Goal: Transaction & Acquisition: Purchase product/service

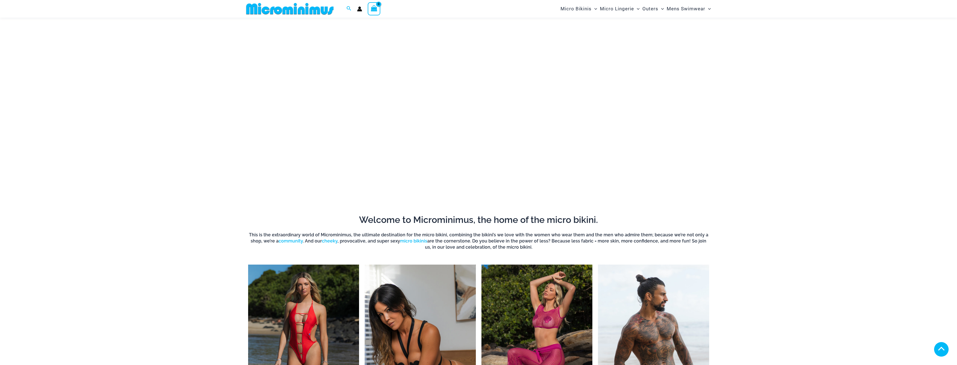
scroll to position [217, 0]
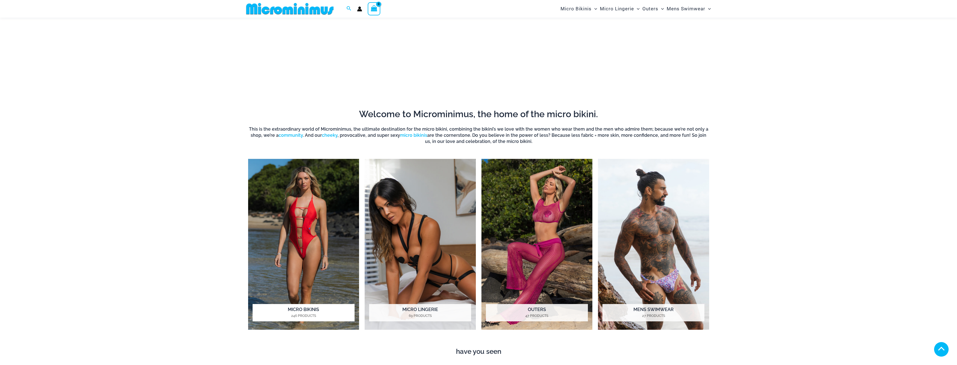
click at [314, 202] on img "Visit product category Micro Bikinis" at bounding box center [303, 244] width 111 height 171
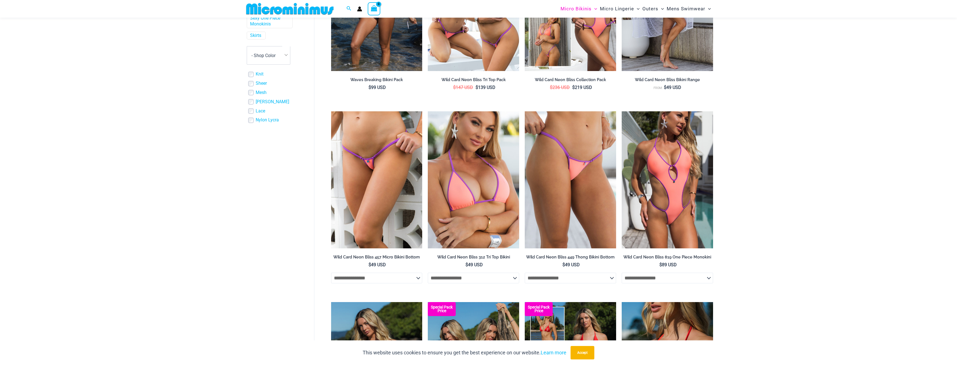
scroll to position [362, 0]
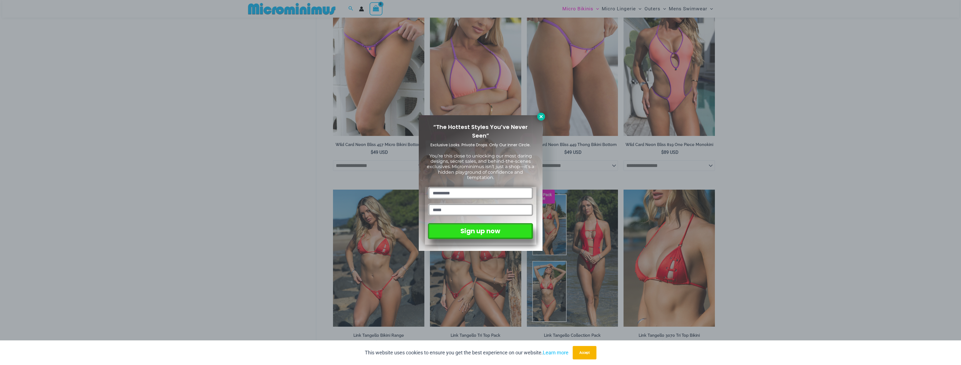
click at [540, 118] on icon at bounding box center [541, 116] width 3 height 3
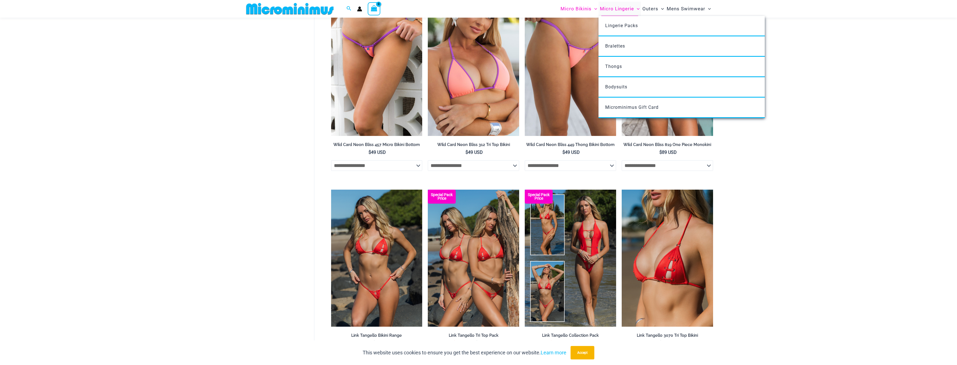
click at [624, 9] on span "Micro Lingerie" at bounding box center [617, 9] width 34 height 14
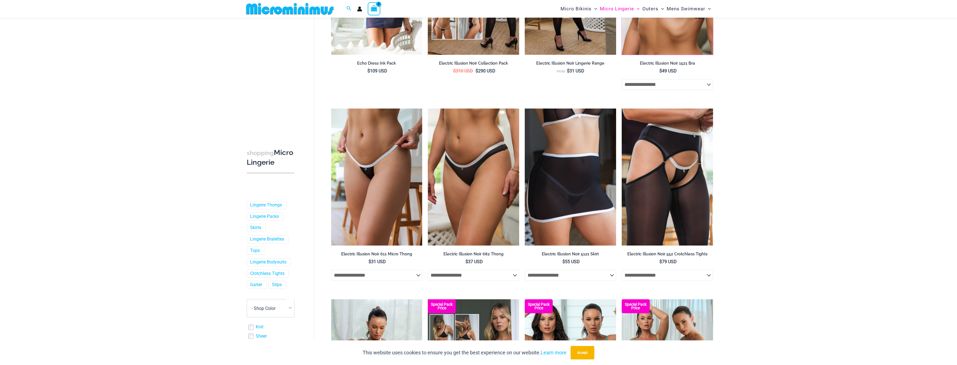
scroll to position [945, 0]
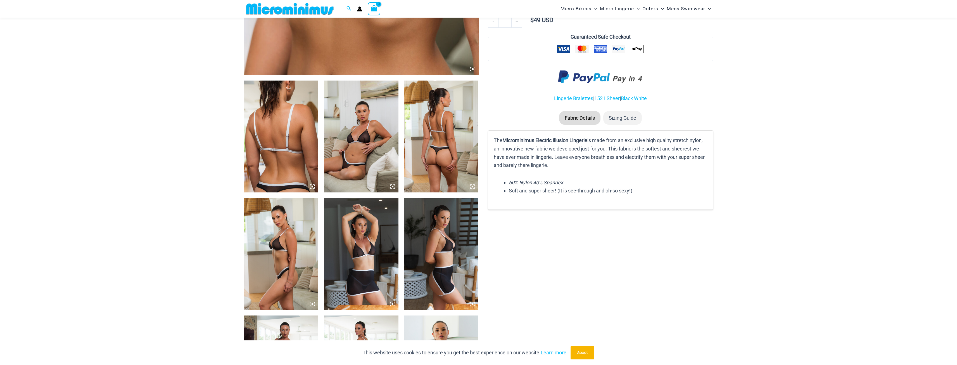
scroll to position [443, 0]
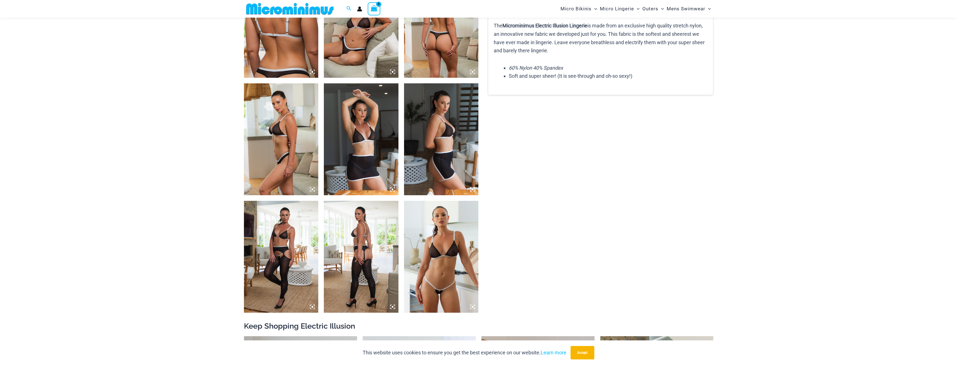
click at [458, 272] on img at bounding box center [441, 257] width 75 height 112
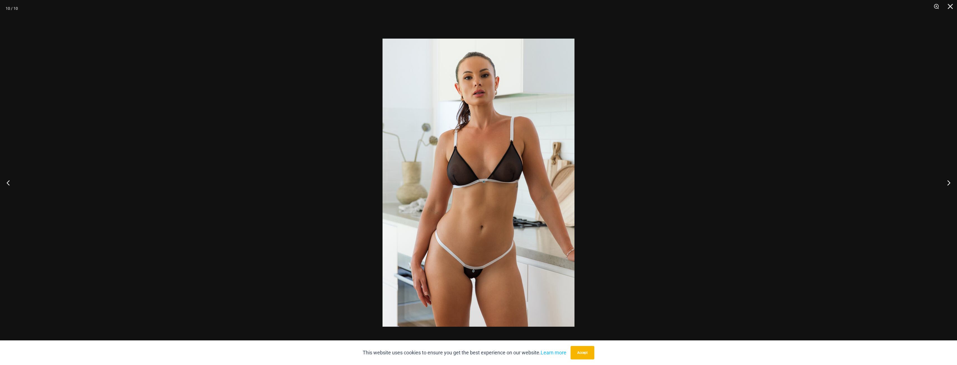
click at [475, 272] on img at bounding box center [479, 183] width 192 height 288
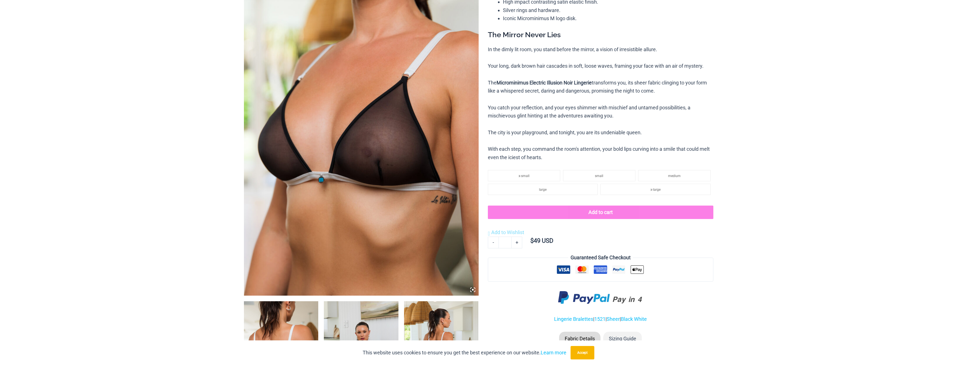
scroll to position [0, 0]
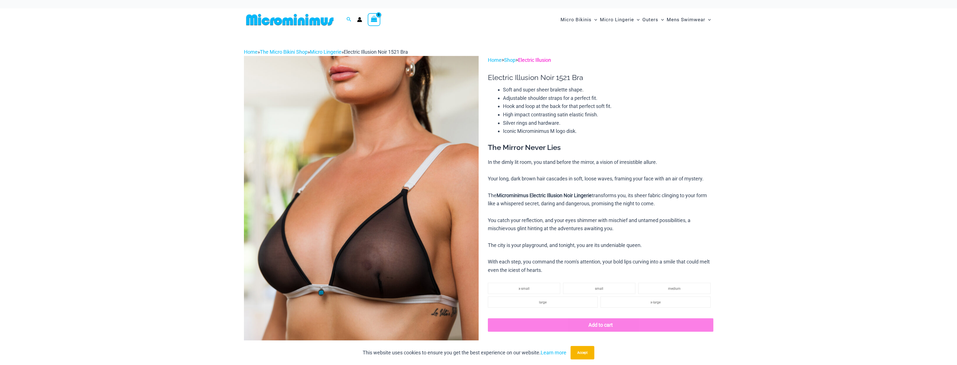
click at [538, 59] on link "Electric Illusion" at bounding box center [534, 60] width 33 height 6
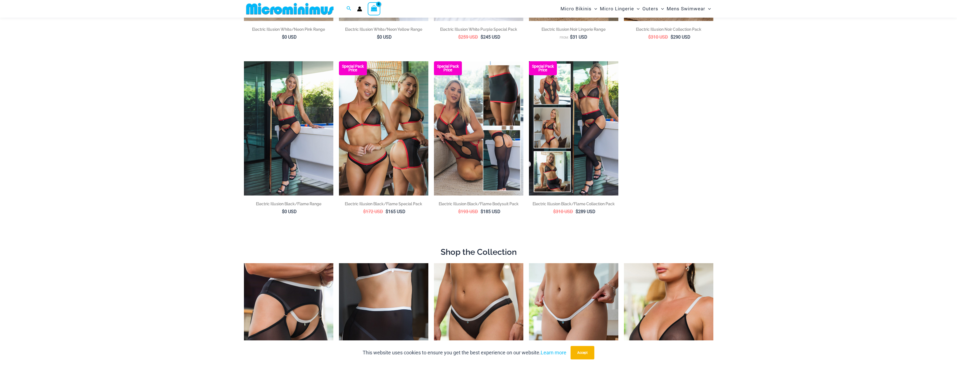
scroll to position [190, 0]
